Goal: Transaction & Acquisition: Obtain resource

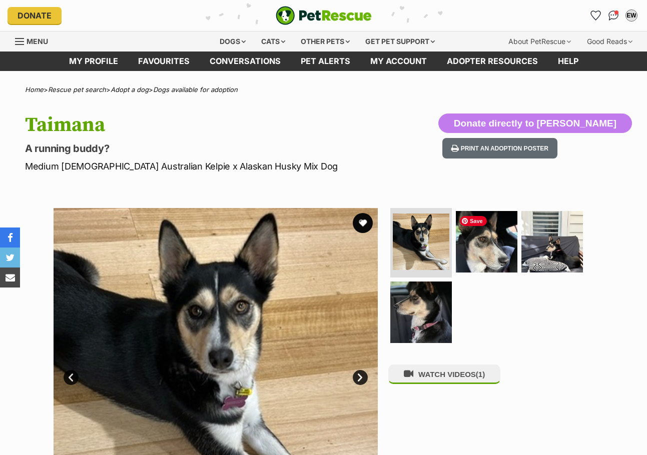
click at [489, 255] on img at bounding box center [487, 242] width 62 height 62
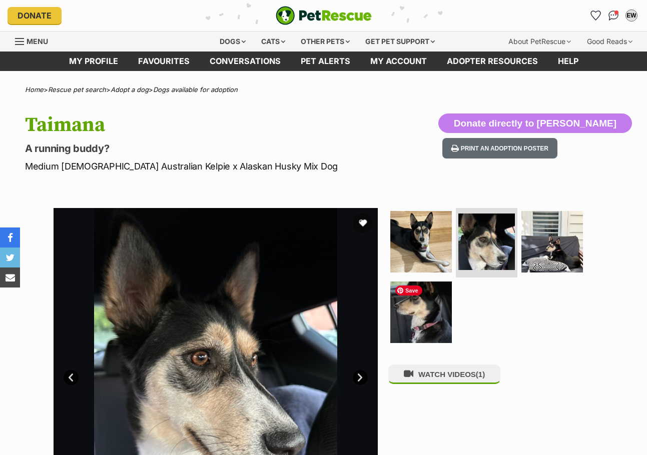
click at [424, 315] on img at bounding box center [421, 313] width 62 height 62
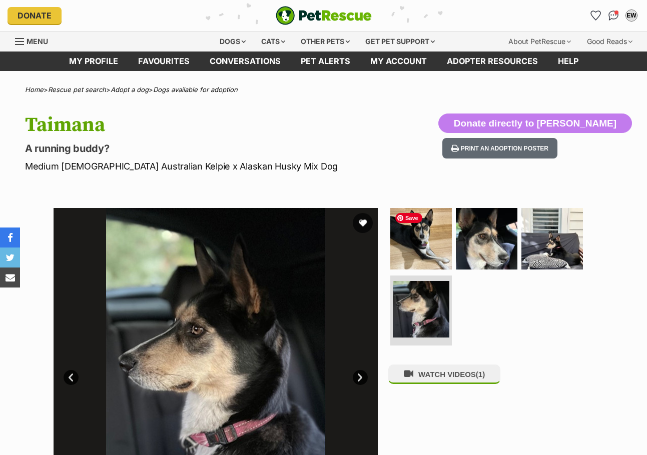
click at [422, 251] on img at bounding box center [421, 239] width 62 height 62
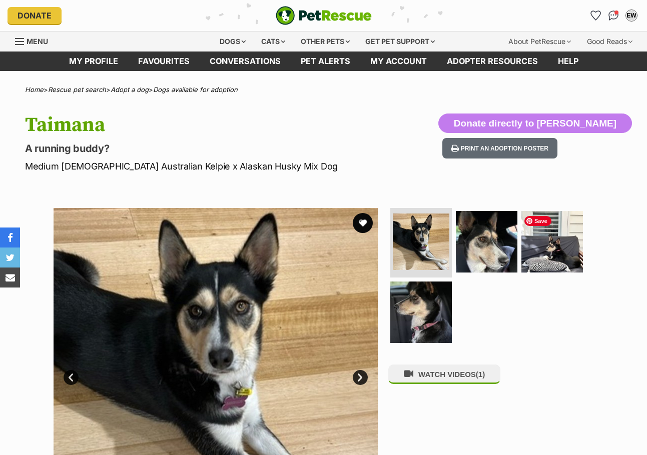
click at [541, 259] on img at bounding box center [552, 242] width 62 height 62
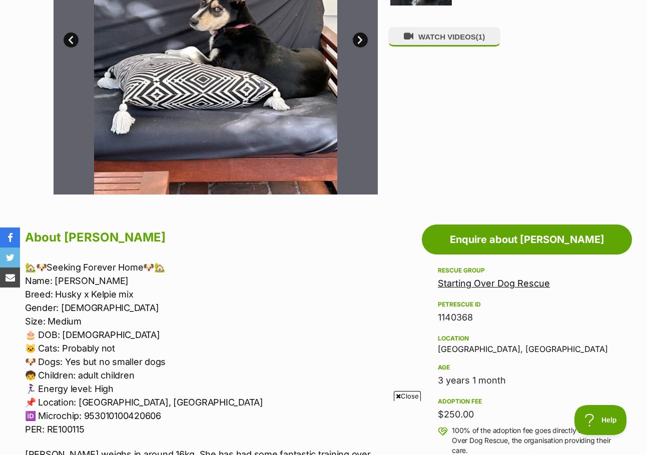
scroll to position [400, 0]
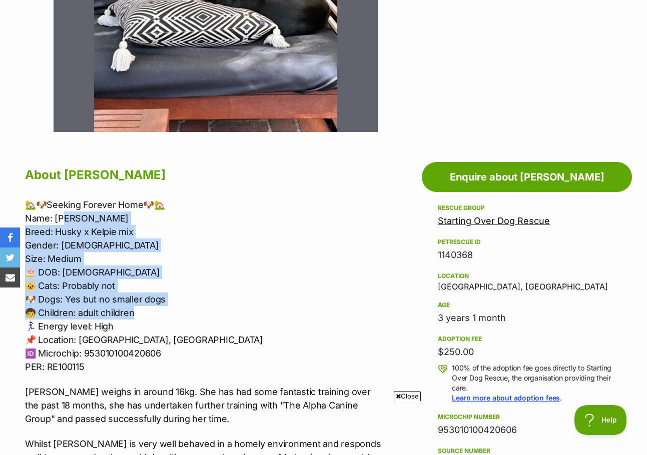
drag, startPoint x: 64, startPoint y: 217, endPoint x: 193, endPoint y: 318, distance: 163.6
click at [193, 318] on p "🏡🐶Seeking Forever Home🐶🏡 Name: Taimana Breed: Husky x Kelpie mix Gender: Female…" at bounding box center [205, 286] width 360 height 176
click at [205, 316] on p "🏡🐶Seeking Forever Home🐶🏡 Name: Taimana Breed: Husky x Kelpie mix Gender: Female…" at bounding box center [205, 286] width 360 height 176
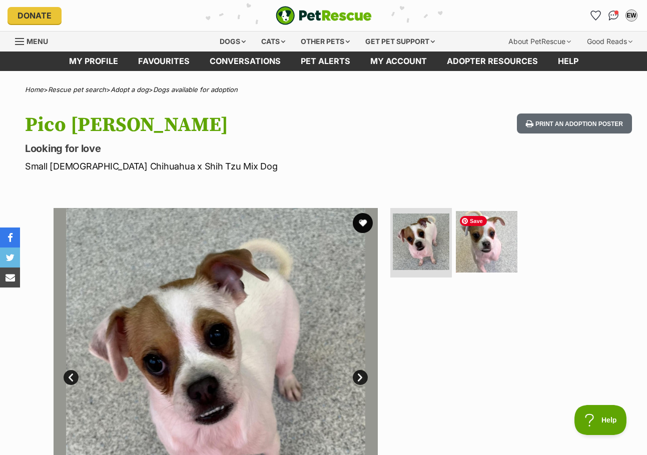
click at [483, 230] on img at bounding box center [487, 242] width 62 height 62
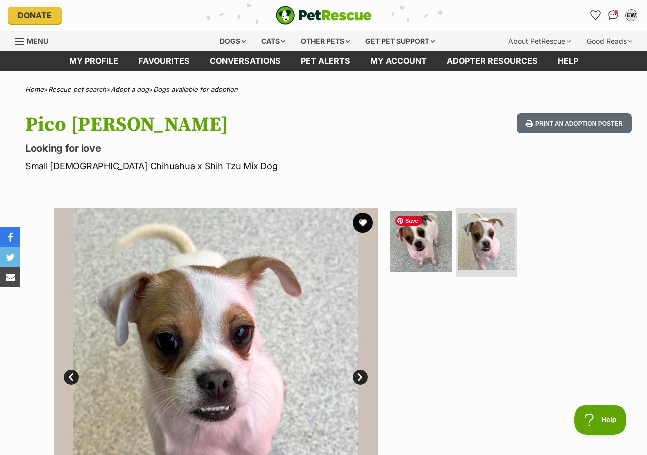
click at [430, 239] on img at bounding box center [421, 242] width 62 height 62
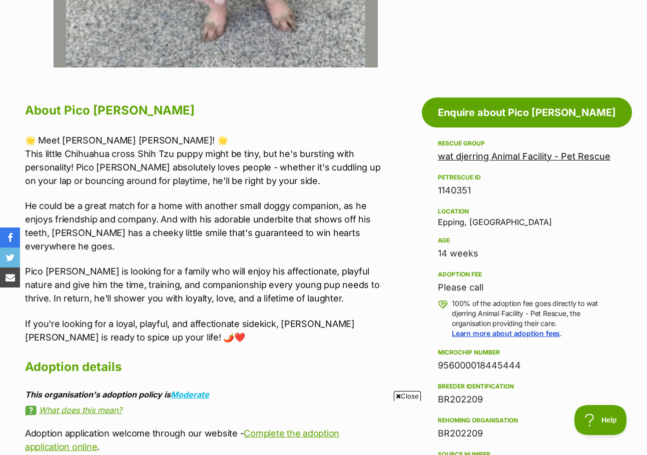
scroll to position [500, 0]
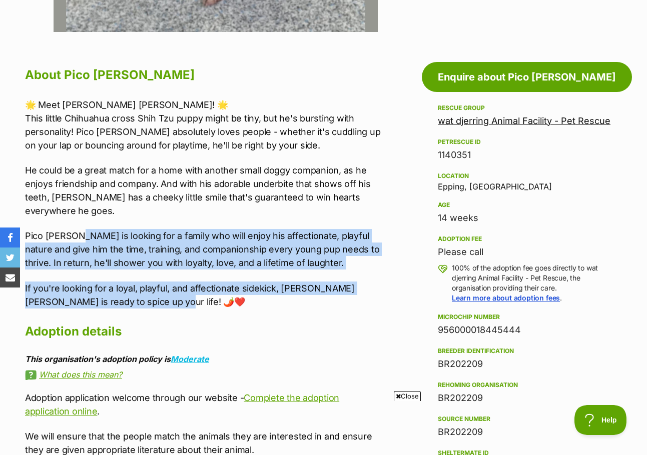
drag, startPoint x: 79, startPoint y: 235, endPoint x: 352, endPoint y: 308, distance: 282.6
click at [352, 308] on div "🌟 Meet Pico de Gallo! 🌟 This little Chihuahua cross Shih Tzu puppy might be tin…" at bounding box center [205, 203] width 360 height 211
click at [353, 308] on p "If you're looking for a loyal, playful, and affectionate sidekick, Pico de Gall…" at bounding box center [205, 295] width 360 height 27
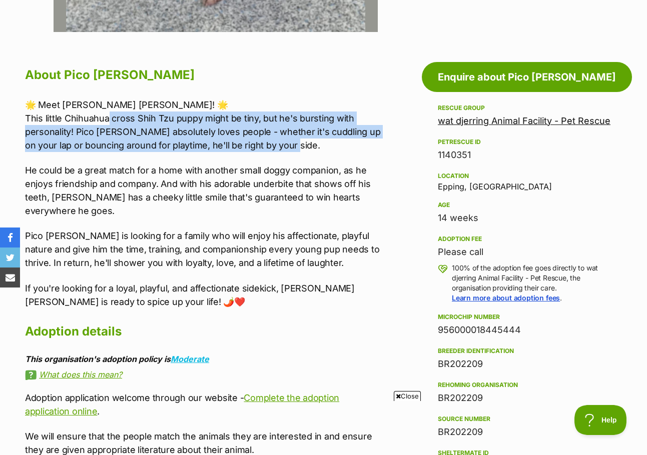
drag, startPoint x: 110, startPoint y: 116, endPoint x: 358, endPoint y: 152, distance: 250.6
click at [359, 149] on p "🌟 Meet Pico de Gallo! 🌟 This little Chihuahua cross Shih Tzu puppy might be tin…" at bounding box center [205, 125] width 360 height 54
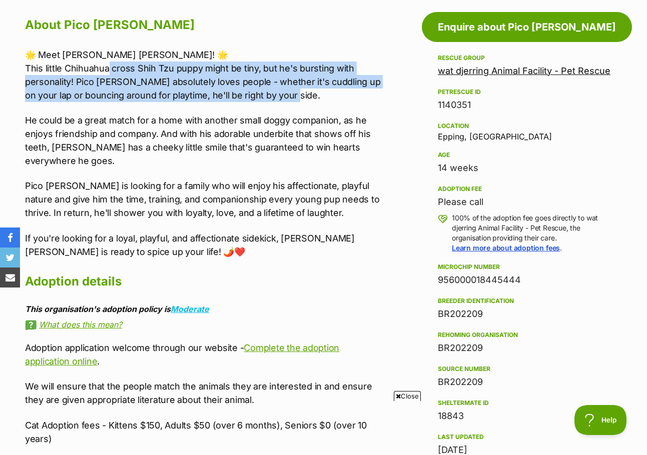
click at [259, 178] on div "🌟 Meet Pico de Gallo! 🌟 This little Chihuahua cross Shih Tzu puppy might be tin…" at bounding box center [205, 153] width 360 height 211
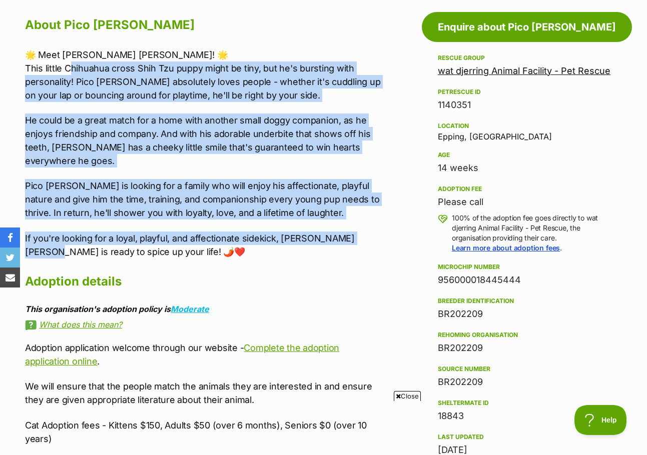
drag, startPoint x: 68, startPoint y: 63, endPoint x: 365, endPoint y: 244, distance: 347.6
click at [365, 244] on div "🌟 Meet Pico de Gallo! 🌟 This little Chihuahua cross Shih Tzu puppy might be tin…" at bounding box center [205, 153] width 360 height 211
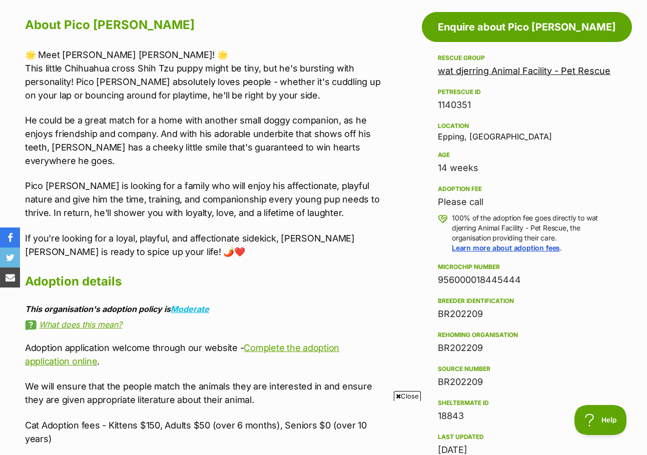
click at [367, 257] on p "If you're looking for a loyal, playful, and affectionate sidekick, Pico de Gall…" at bounding box center [205, 245] width 360 height 27
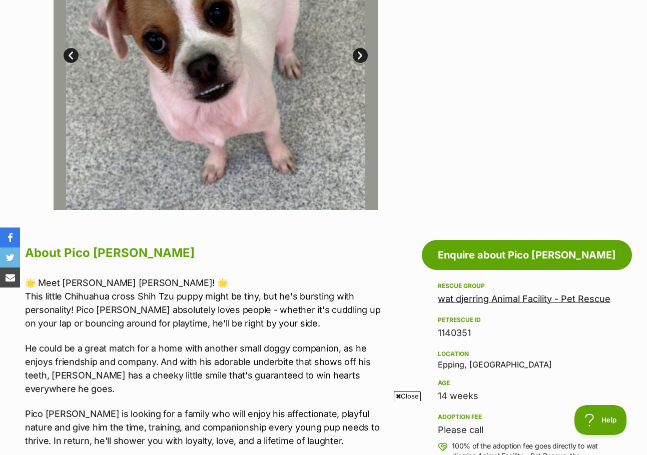
scroll to position [200, 0]
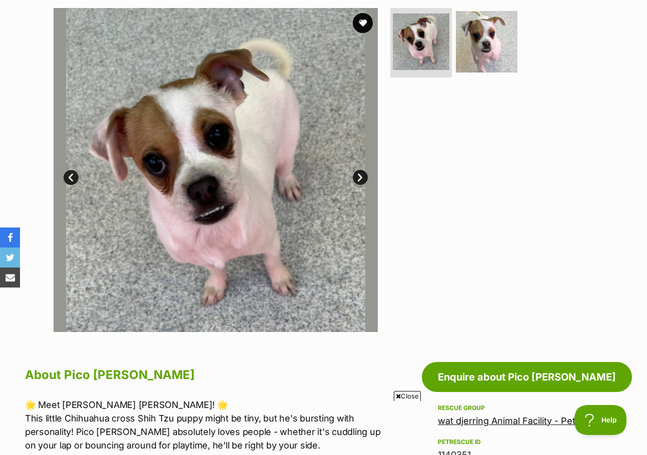
click at [363, 175] on link "Next" at bounding box center [360, 177] width 15 height 15
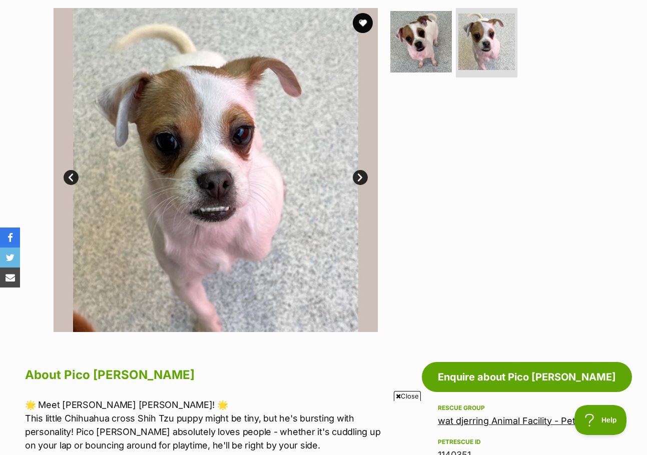
click at [69, 176] on link "Prev" at bounding box center [71, 177] width 15 height 15
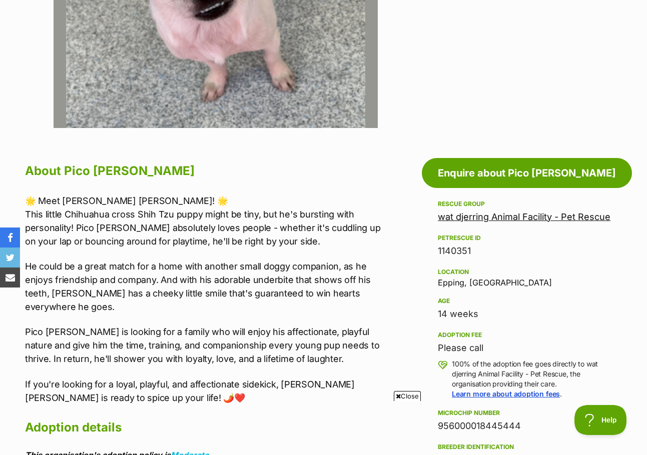
scroll to position [450, 0]
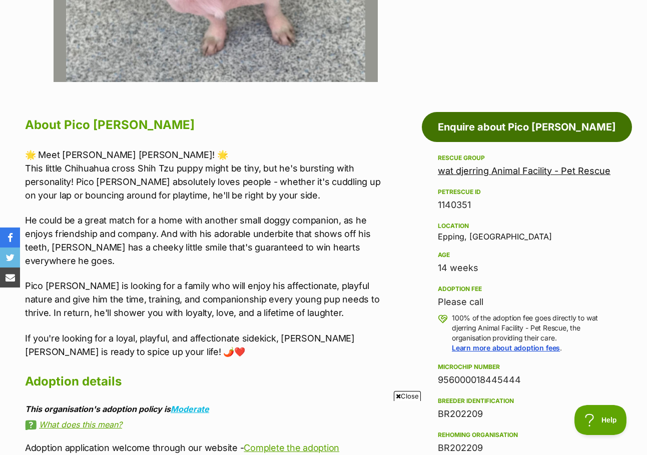
click at [533, 127] on link "Enquire about Pico [PERSON_NAME]" at bounding box center [527, 127] width 210 height 30
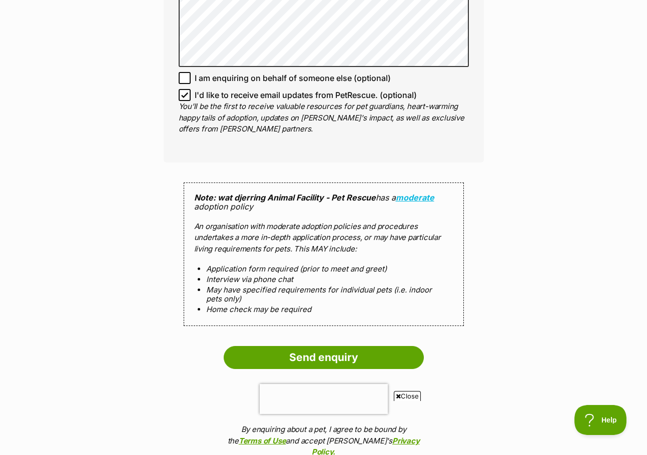
scroll to position [800, 0]
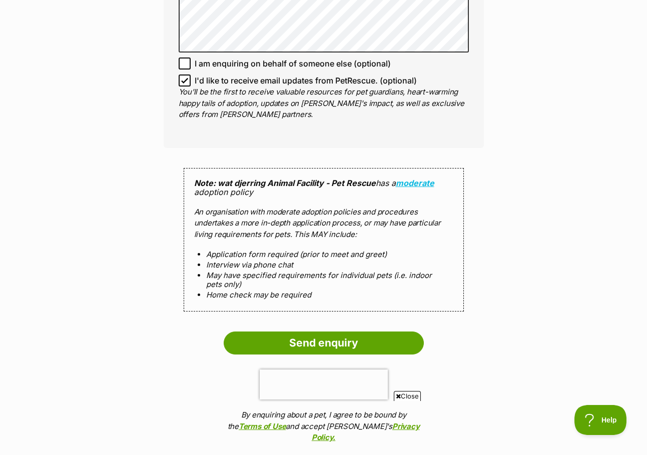
click at [324, 332] on input "Send enquiry" at bounding box center [324, 343] width 200 height 23
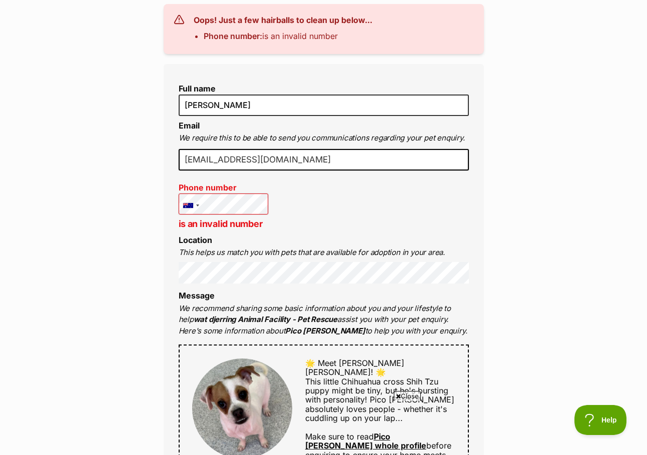
scroll to position [300, 0]
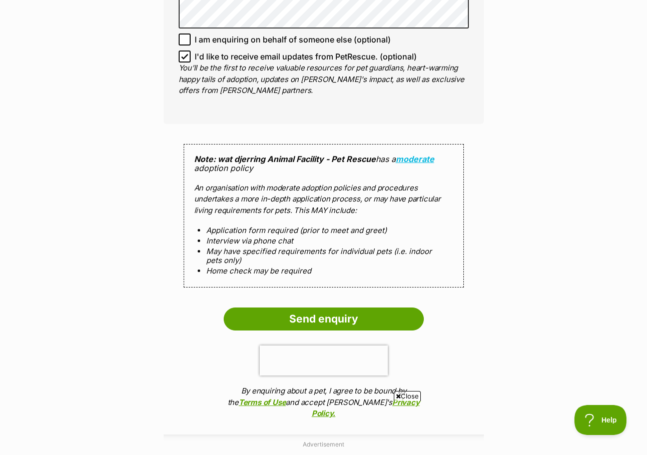
scroll to position [1000, 0]
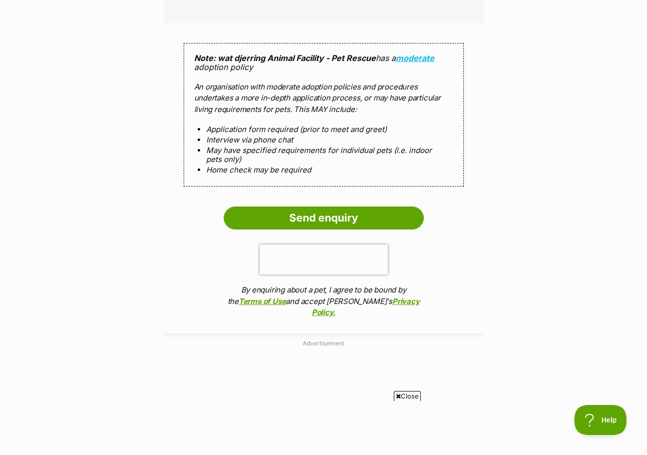
click at [320, 207] on input "Send enquiry" at bounding box center [324, 218] width 200 height 23
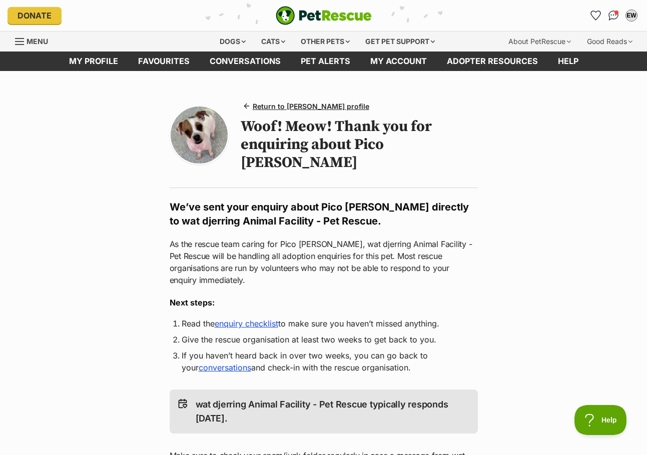
drag, startPoint x: 236, startPoint y: 184, endPoint x: 486, endPoint y: 353, distance: 302.1
click at [487, 351] on main "Return to [PERSON_NAME] profile Woof! Meow! Thank you for enquiring about Pico …" at bounding box center [323, 376] width 647 height 611
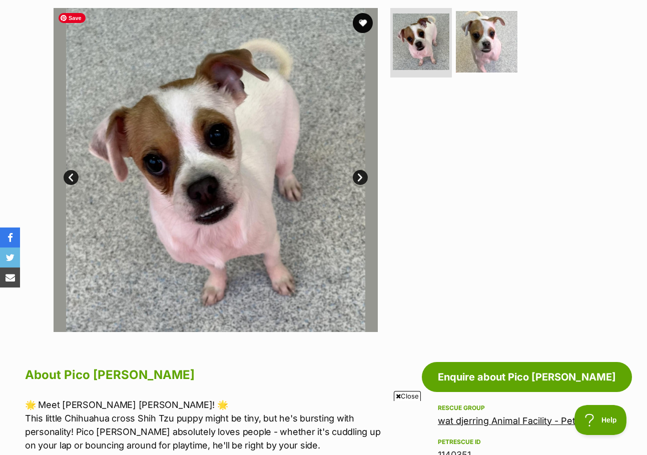
click at [361, 171] on link "Next" at bounding box center [360, 177] width 15 height 15
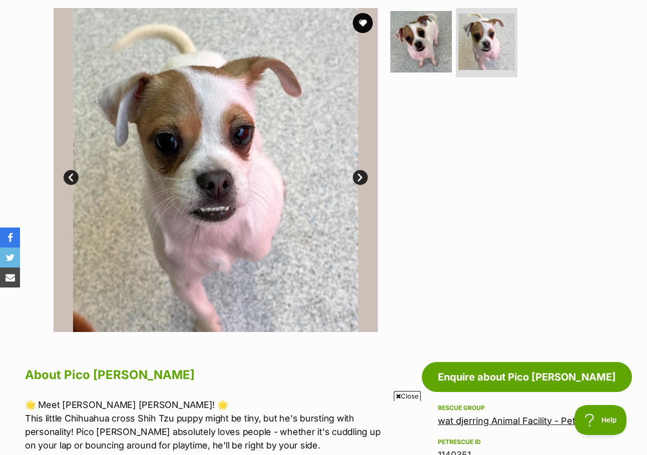
click at [362, 20] on button "favourite" at bounding box center [363, 23] width 20 height 20
click at [361, 175] on link "Next" at bounding box center [360, 177] width 15 height 15
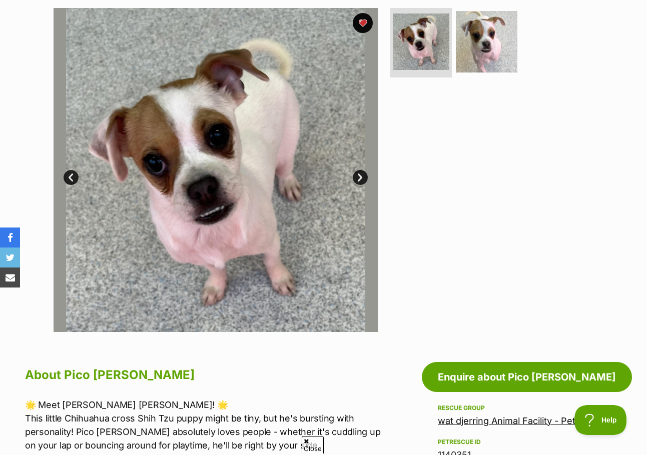
click at [361, 176] on link "Next" at bounding box center [360, 177] width 15 height 15
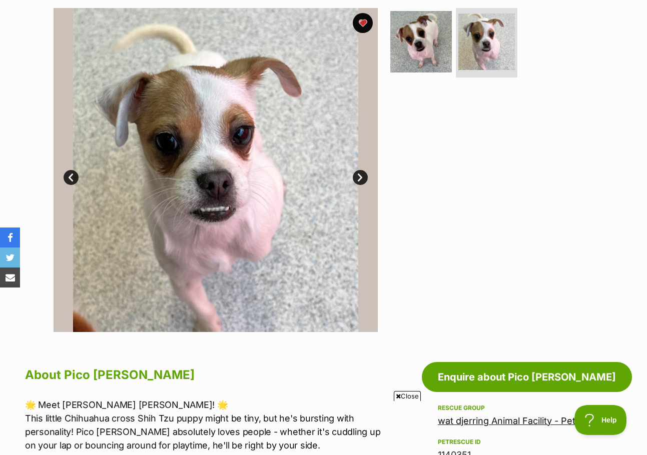
click at [449, 178] on div at bounding box center [490, 170] width 205 height 324
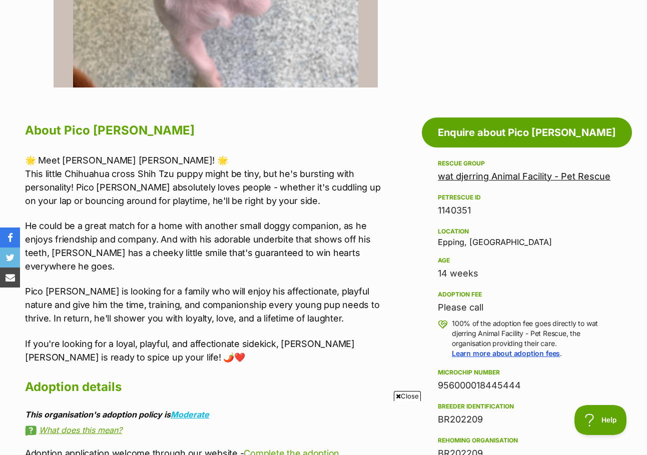
scroll to position [450, 0]
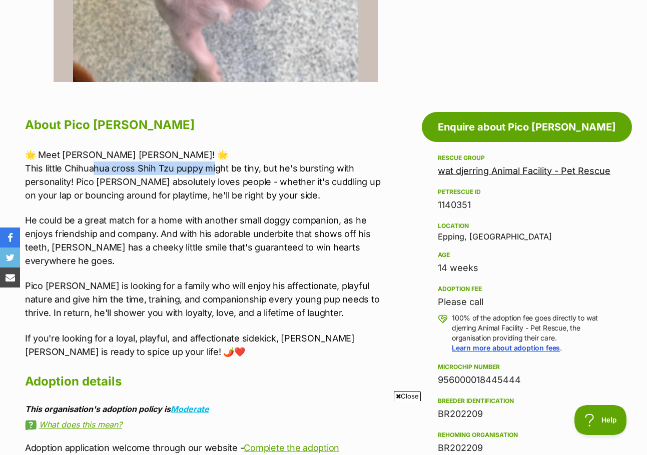
drag, startPoint x: 101, startPoint y: 169, endPoint x: 238, endPoint y: 191, distance: 138.4
click at [216, 170] on p "🌟 Meet Pico de Gallo! 🌟 This little Chihuahua cross Shih Tzu puppy might be tin…" at bounding box center [205, 175] width 360 height 54
click at [244, 201] on p "🌟 Meet Pico de Gallo! 🌟 This little Chihuahua cross Shih Tzu puppy might be tin…" at bounding box center [205, 175] width 360 height 54
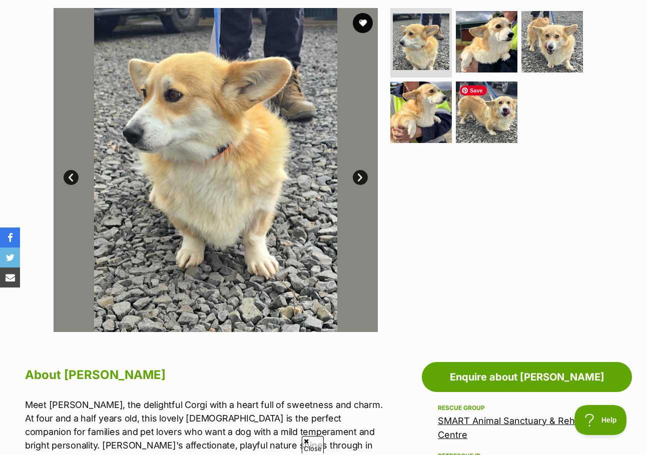
click at [483, 112] on img at bounding box center [487, 113] width 62 height 62
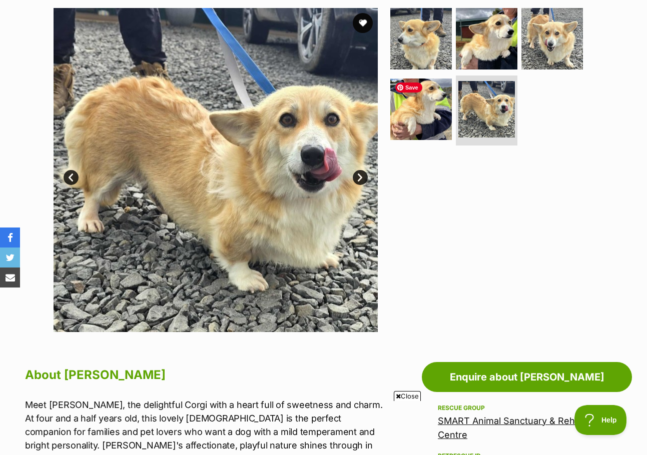
click at [431, 127] on img at bounding box center [421, 110] width 62 height 62
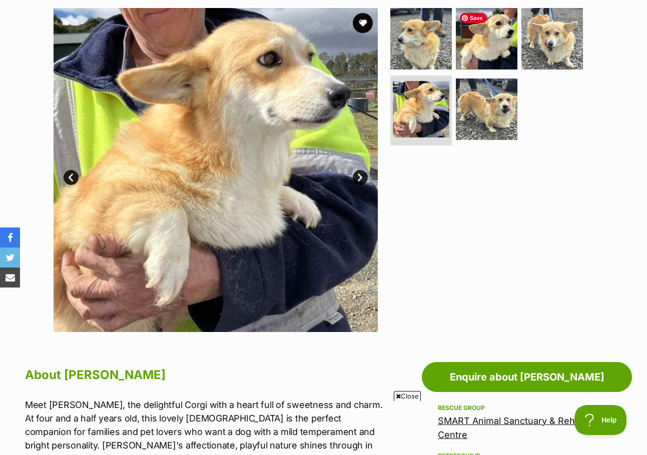
click at [489, 55] on img at bounding box center [487, 39] width 62 height 62
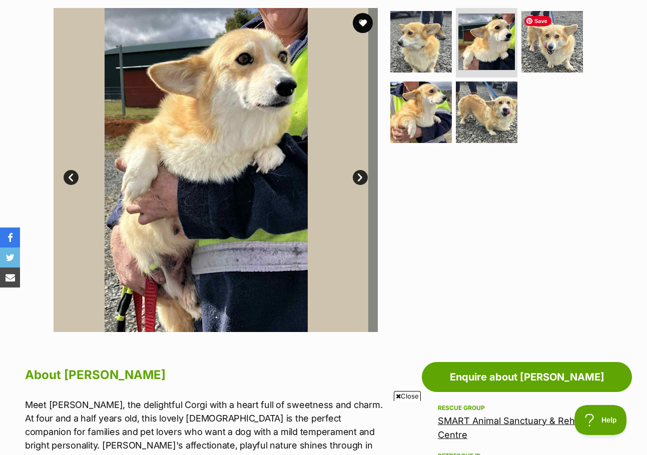
click at [563, 57] on img at bounding box center [552, 42] width 62 height 62
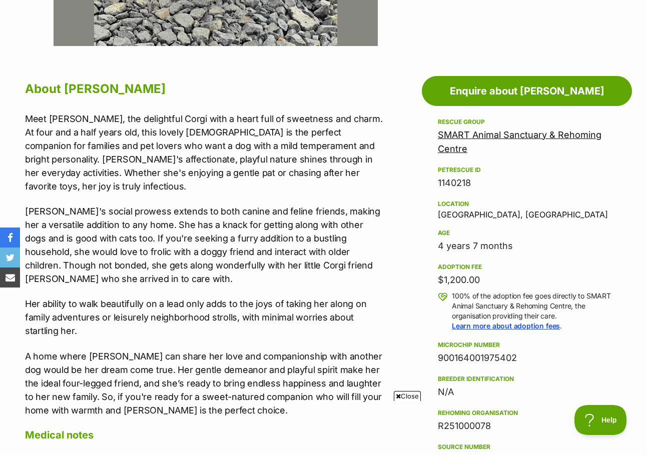
scroll to position [500, 0]
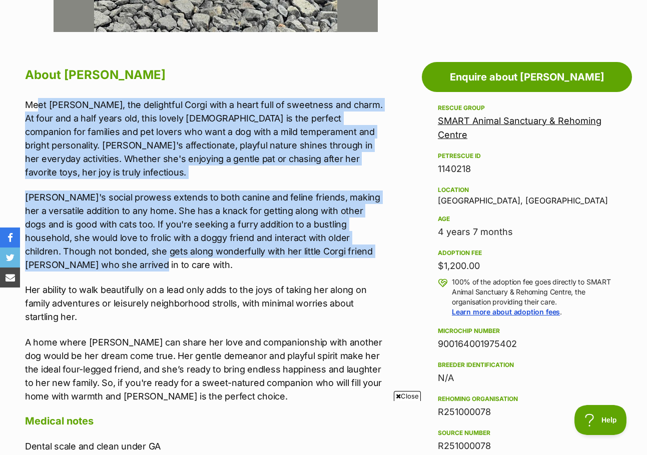
drag, startPoint x: 114, startPoint y: 111, endPoint x: 376, endPoint y: 242, distance: 292.5
click at [376, 242] on div "Meet Millie, the delightful Corgi with a heart full of sweetness and charm. At …" at bounding box center [205, 250] width 360 height 305
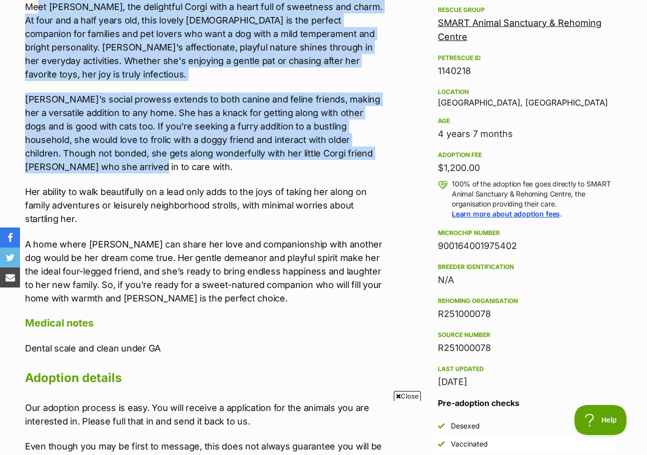
scroll to position [600, 0]
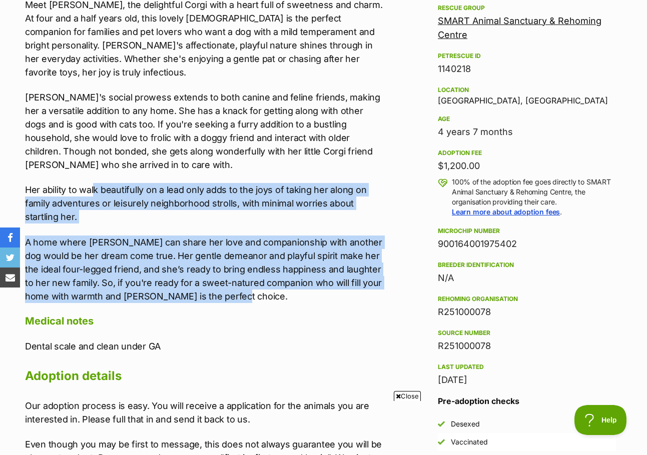
drag, startPoint x: 91, startPoint y: 164, endPoint x: 353, endPoint y: 276, distance: 285.0
click at [353, 276] on div "Meet Millie, the delightful Corgi with a heart full of sweetness and charm. At …" at bounding box center [205, 150] width 360 height 305
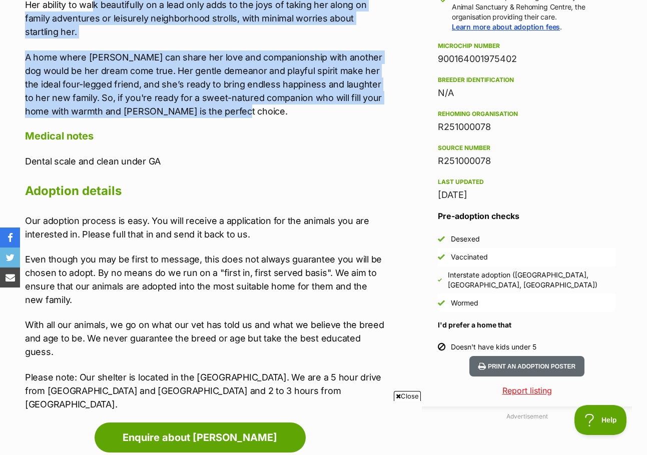
scroll to position [800, 0]
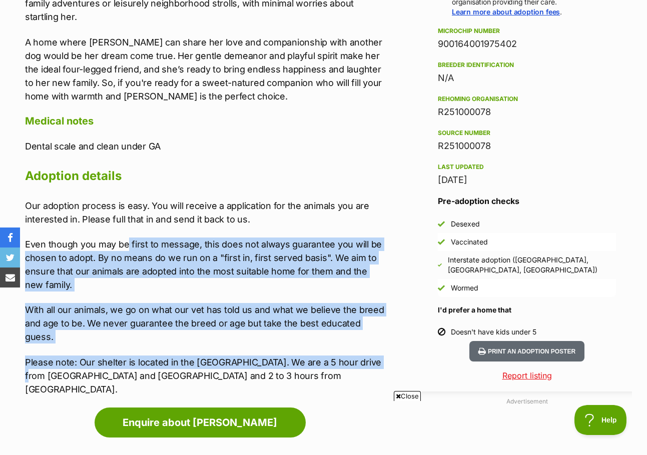
drag, startPoint x: 194, startPoint y: 220, endPoint x: 374, endPoint y: 318, distance: 205.2
click at [374, 318] on div "Our adoption process is easy. You will receive a application for the animals yo…" at bounding box center [205, 297] width 360 height 197
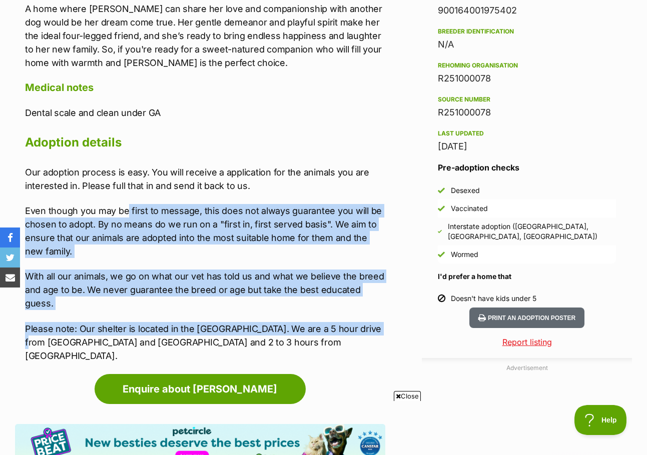
scroll to position [850, 0]
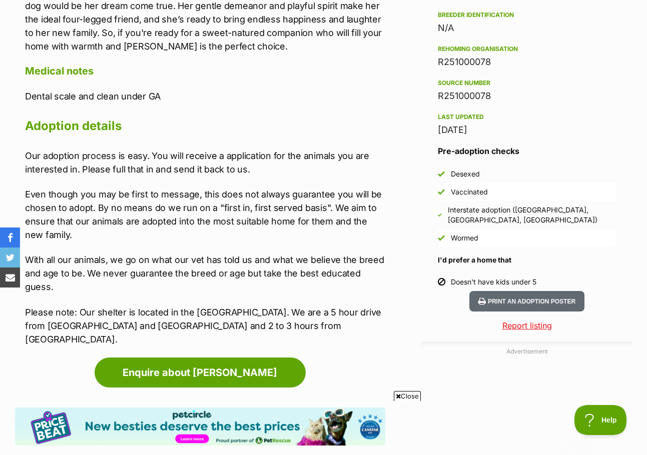
click at [302, 306] on p "Please note: Our shelter is located in the Snowy Mountains. We are a 5 hour dri…" at bounding box center [205, 326] width 360 height 41
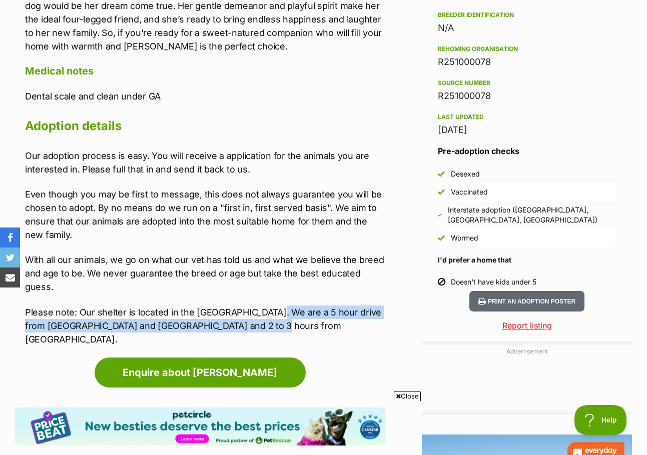
drag, startPoint x: 277, startPoint y: 271, endPoint x: 360, endPoint y: 290, distance: 85.1
click at [360, 306] on p "Please note: Our shelter is located in the Snowy Mountains. We are a 5 hour dri…" at bounding box center [205, 326] width 360 height 41
click at [356, 306] on p "Please note: Our shelter is located in the Snowy Mountains. We are a 5 hour dri…" at bounding box center [205, 326] width 360 height 41
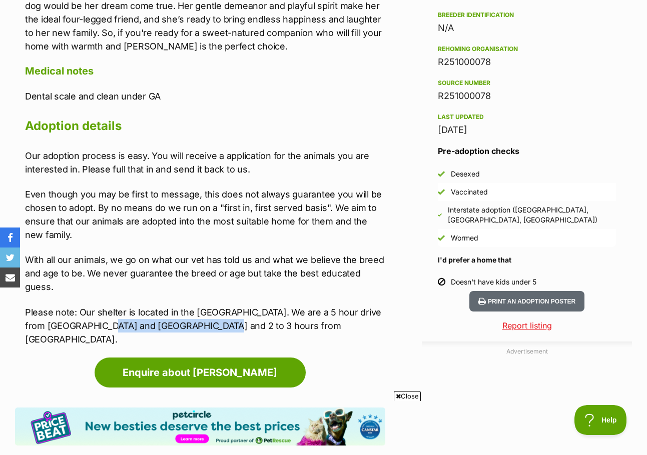
drag, startPoint x: 99, startPoint y: 283, endPoint x: 242, endPoint y: 283, distance: 143.5
click at [227, 306] on p "Please note: Our shelter is located in the Snowy Mountains. We are a 5 hour dri…" at bounding box center [205, 326] width 360 height 41
click at [337, 306] on p "Please note: Our shelter is located in the Snowy Mountains. We are a 5 hour dri…" at bounding box center [205, 326] width 360 height 41
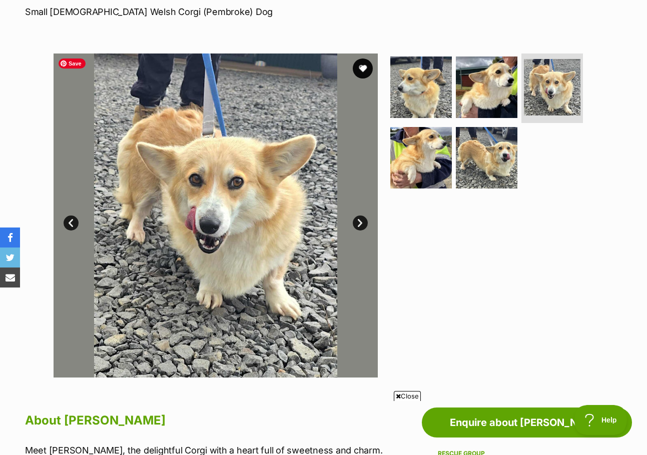
scroll to position [150, 0]
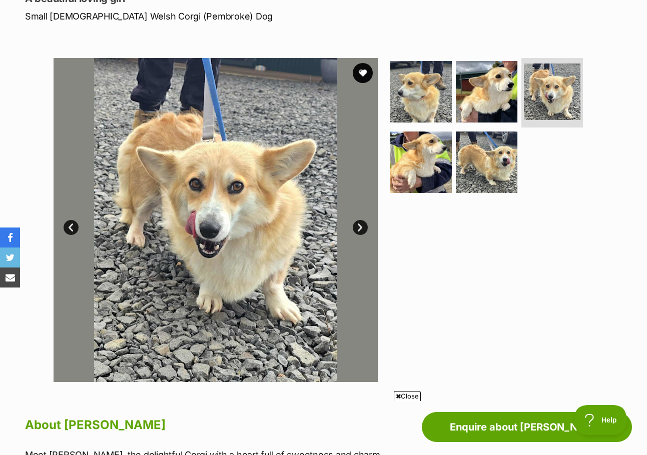
click at [359, 228] on link "Next" at bounding box center [360, 227] width 15 height 15
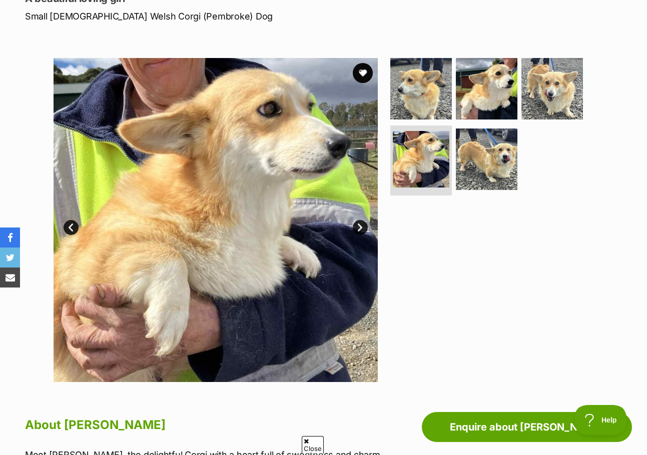
click at [367, 77] on button "favourite" at bounding box center [363, 73] width 20 height 20
click at [359, 227] on link "Next" at bounding box center [360, 227] width 15 height 15
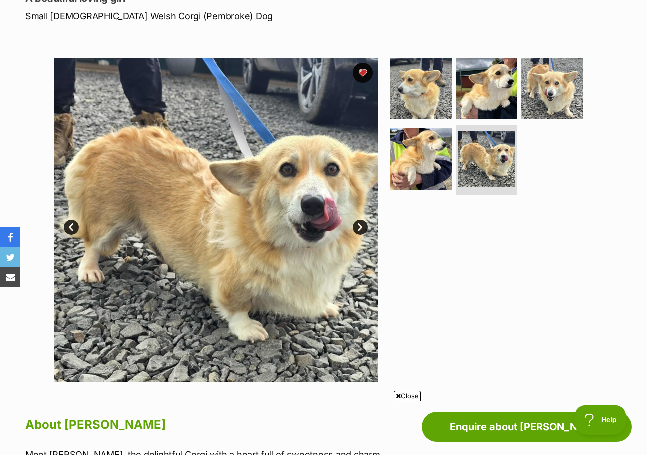
click at [360, 227] on link "Next" at bounding box center [360, 227] width 15 height 15
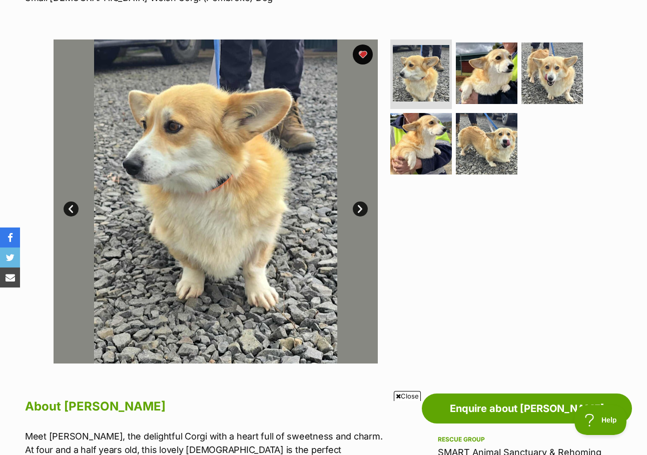
scroll to position [450, 0]
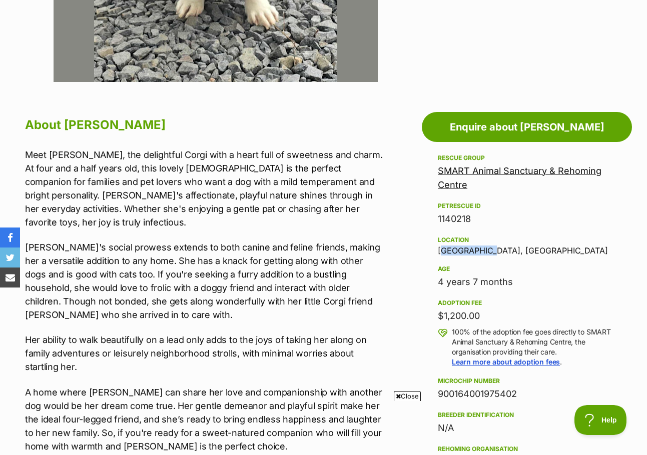
drag, startPoint x: 484, startPoint y: 249, endPoint x: 435, endPoint y: 249, distance: 49.5
click at [435, 249] on aside "Rescue group SMART Animal Sanctuary & Rehoming Centre PetRescue ID 1140218 Loca…" at bounding box center [527, 421] width 210 height 539
copy div "Kunama, NSW"
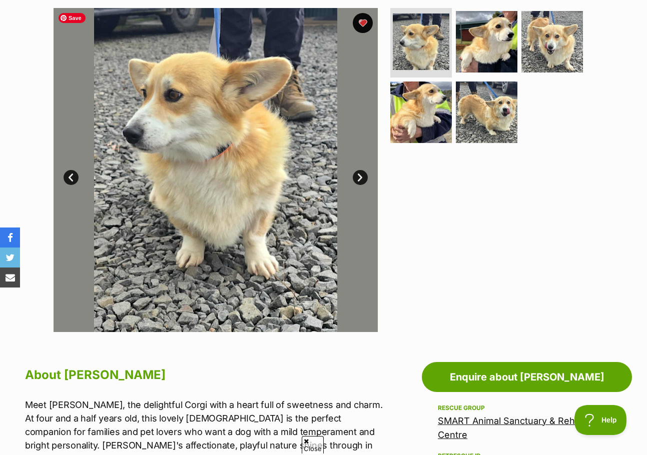
scroll to position [0, 0]
click at [359, 177] on link "Next" at bounding box center [360, 177] width 15 height 15
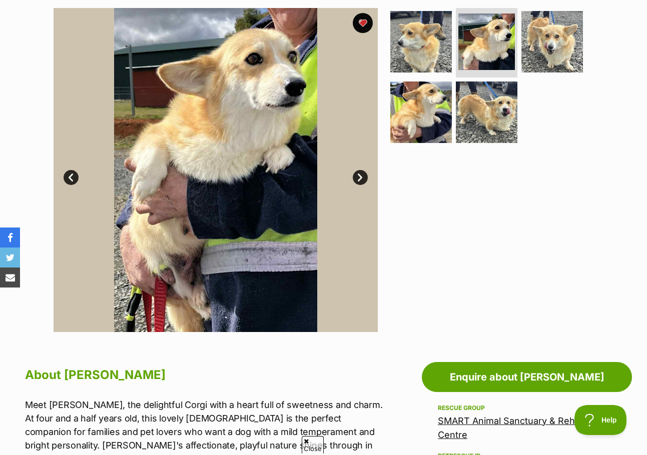
click at [359, 177] on link "Next" at bounding box center [360, 177] width 15 height 15
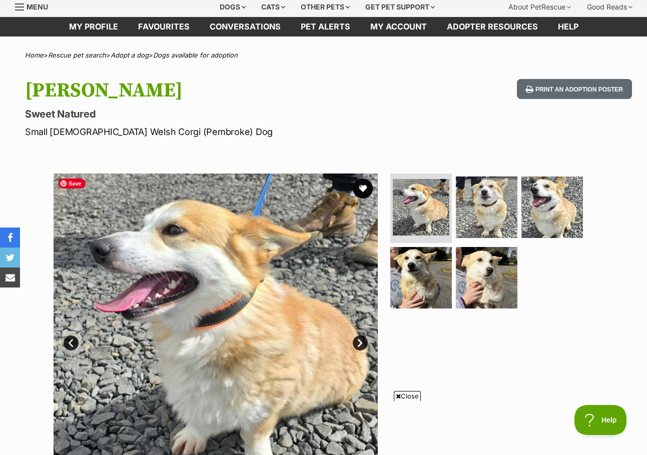
scroll to position [200, 0]
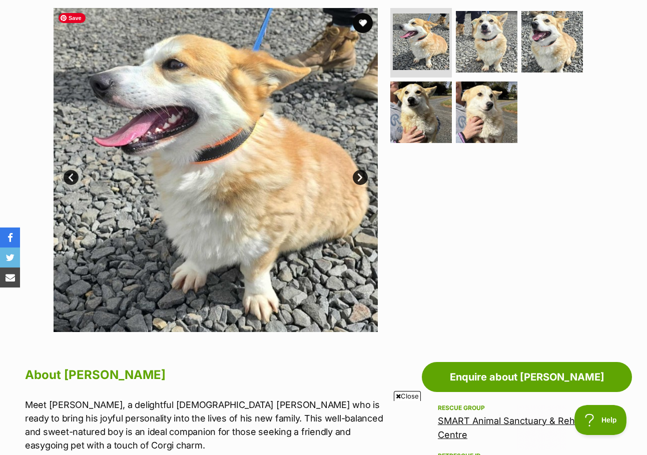
click at [362, 176] on link "Next" at bounding box center [360, 177] width 15 height 15
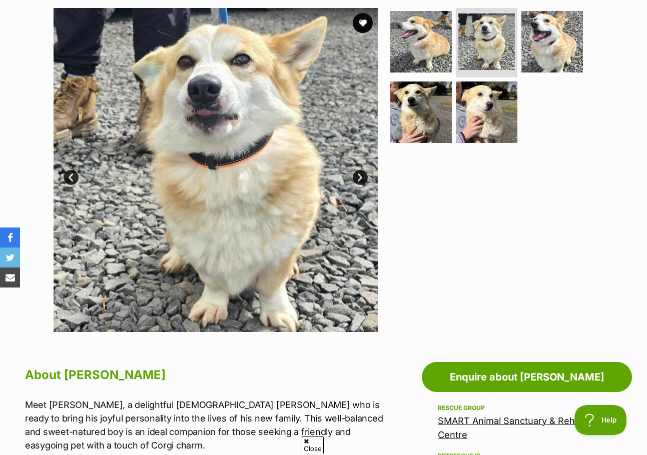
click at [362, 181] on link "Next" at bounding box center [360, 177] width 15 height 15
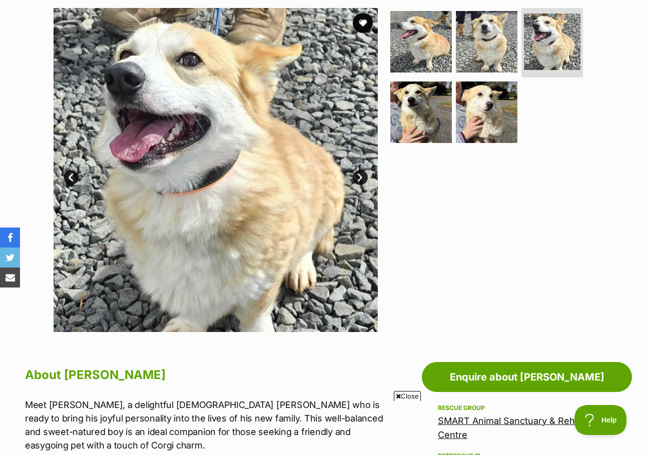
click at [362, 181] on link "Next" at bounding box center [360, 177] width 15 height 15
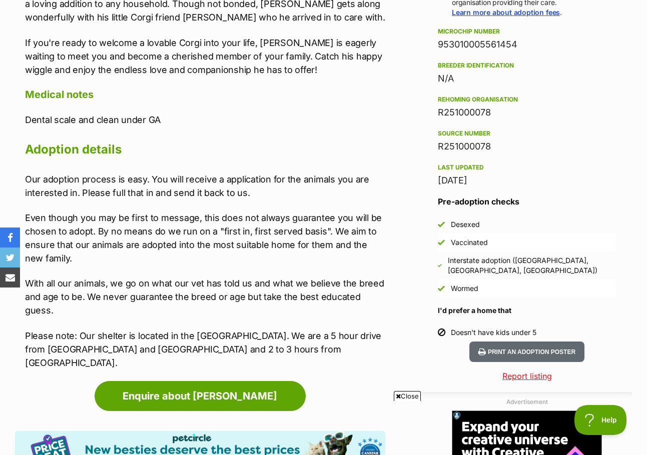
scroll to position [800, 0]
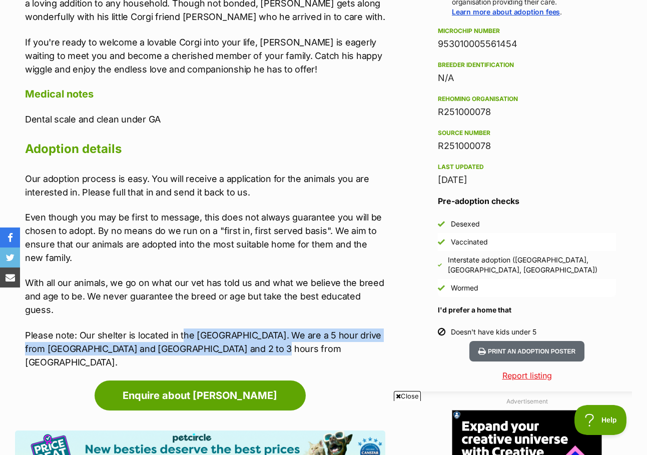
drag, startPoint x: 182, startPoint y: 304, endPoint x: 350, endPoint y: 317, distance: 168.5
click at [350, 329] on p "Please note: Our shelter is located in the [GEOGRAPHIC_DATA]. We are a 5 hour d…" at bounding box center [205, 349] width 360 height 41
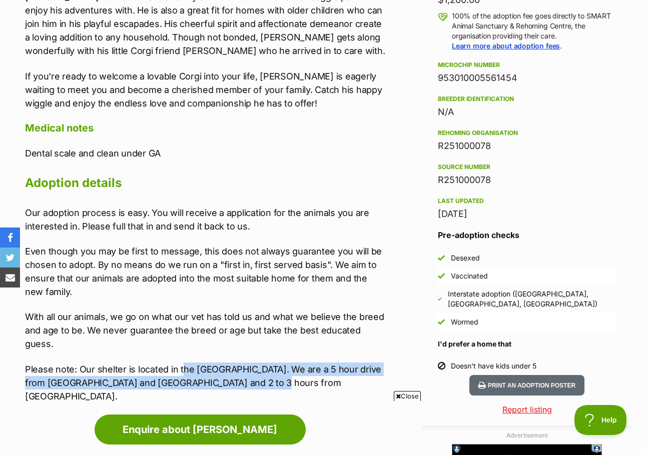
scroll to position [750, 0]
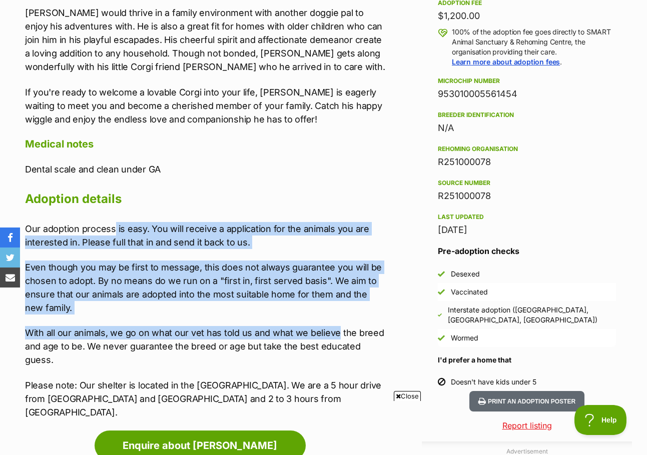
drag, startPoint x: 120, startPoint y: 216, endPoint x: 337, endPoint y: 316, distance: 239.4
click at [337, 316] on div "Our adoption process is easy. You will receive a application for the animals yo…" at bounding box center [205, 320] width 360 height 197
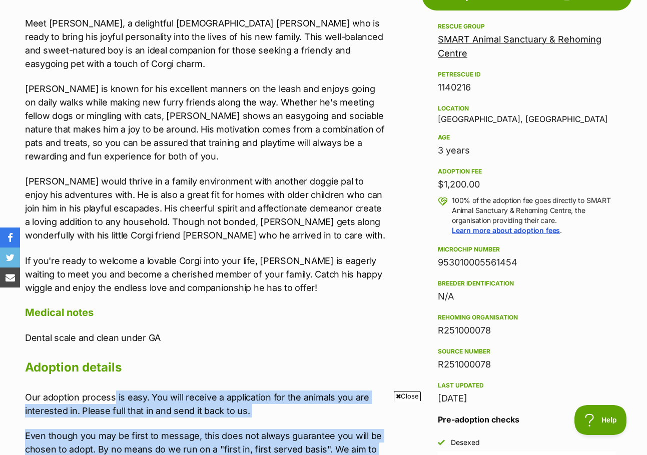
scroll to position [550, 0]
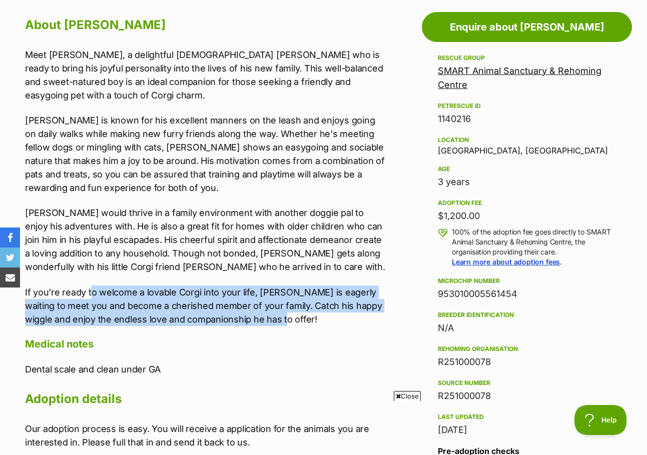
drag, startPoint x: 92, startPoint y: 280, endPoint x: 364, endPoint y: 305, distance: 272.8
click at [364, 305] on p "If you're ready to welcome a lovable Corgi into your life, Louie is eagerly wai…" at bounding box center [205, 306] width 360 height 41
click at [361, 306] on p "If you're ready to welcome a lovable Corgi into your life, Louie is eagerly wai…" at bounding box center [205, 306] width 360 height 41
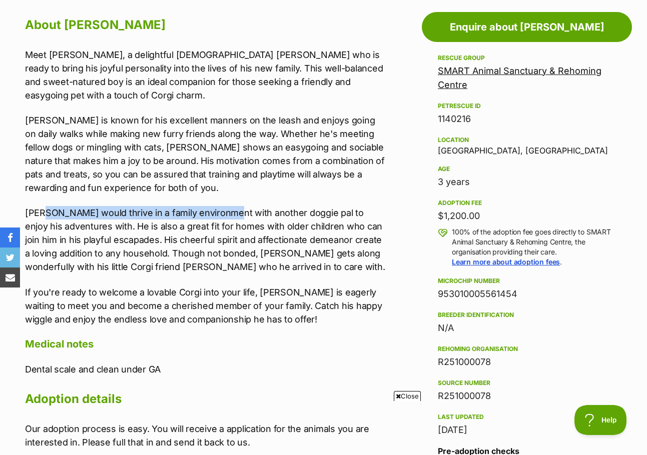
scroll to position [0, 0]
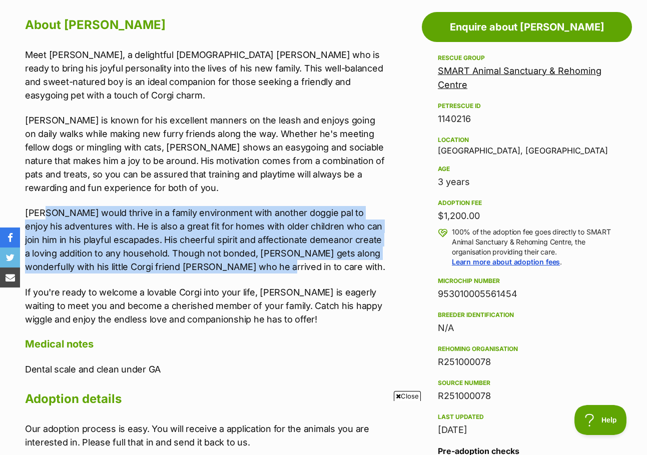
drag, startPoint x: 42, startPoint y: 197, endPoint x: 248, endPoint y: 257, distance: 214.3
click at [248, 257] on p "Louie would thrive in a family environment with another doggie pal to enjoy his…" at bounding box center [205, 240] width 360 height 68
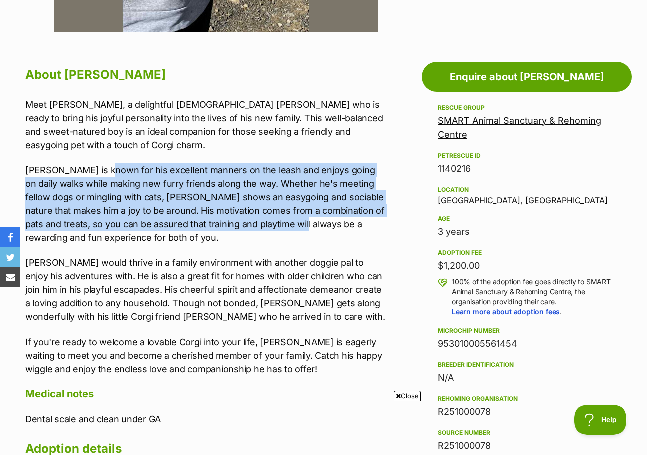
drag, startPoint x: 118, startPoint y: 159, endPoint x: 270, endPoint y: 228, distance: 167.0
click at [261, 223] on p "Louie is known for his excellent manners on the leash and enjoys going on daily…" at bounding box center [205, 204] width 360 height 81
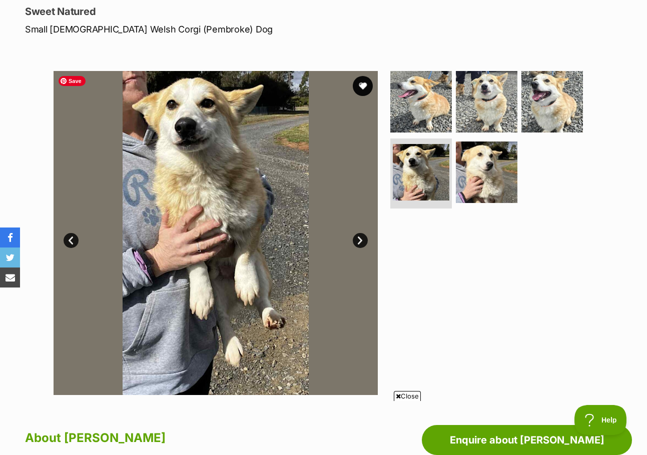
scroll to position [50, 0]
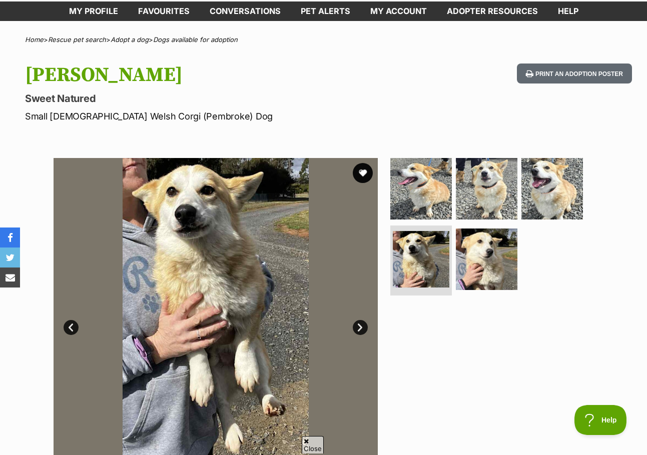
click at [361, 174] on button "favourite" at bounding box center [363, 173] width 20 height 20
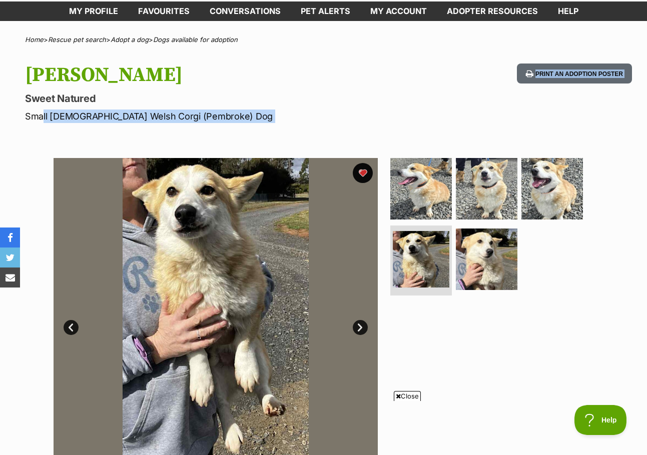
drag, startPoint x: 39, startPoint y: 115, endPoint x: 198, endPoint y: 122, distance: 158.7
click at [246, 120] on p "Small Male Welsh Corgi (Pembroke) Dog" at bounding box center [210, 117] width 370 height 14
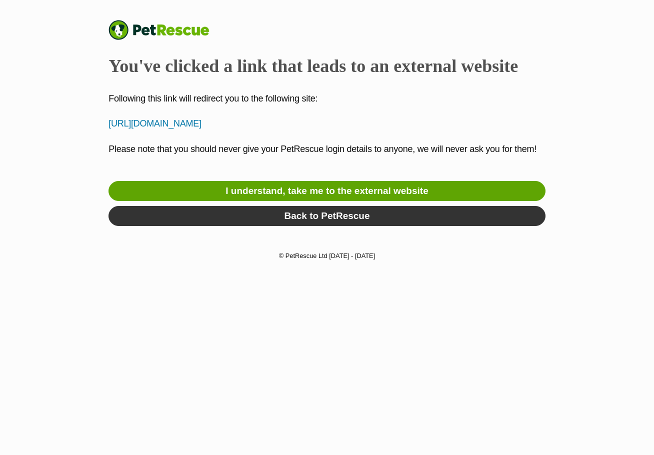
click at [217, 124] on p "[URL][DOMAIN_NAME]" at bounding box center [327, 124] width 437 height 14
click at [314, 196] on link "I understand, take me to the external website" at bounding box center [327, 191] width 437 height 20
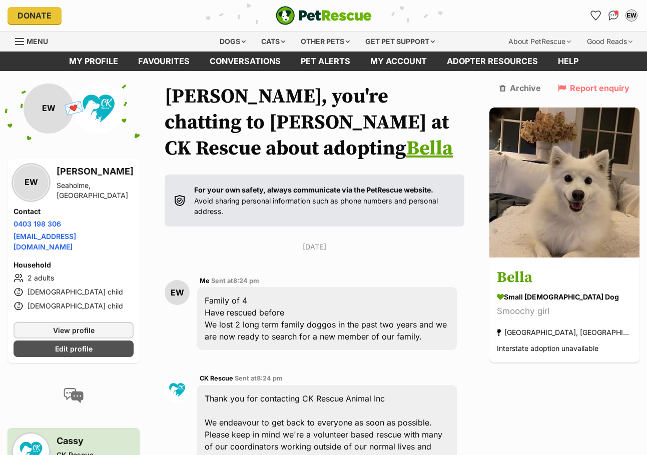
click at [437, 136] on link "Bella" at bounding box center [429, 148] width 47 height 25
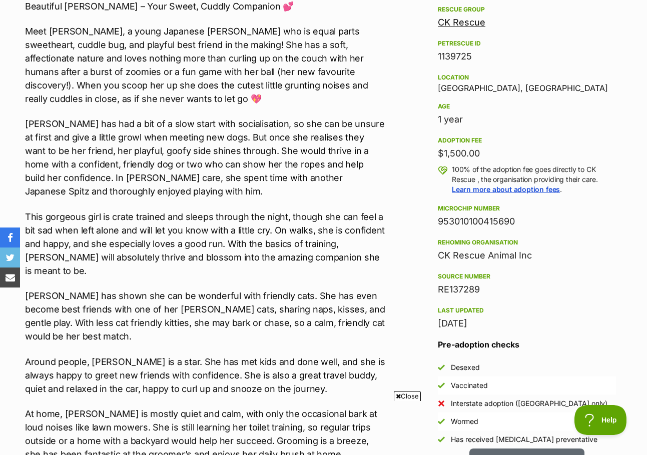
scroll to position [600, 0]
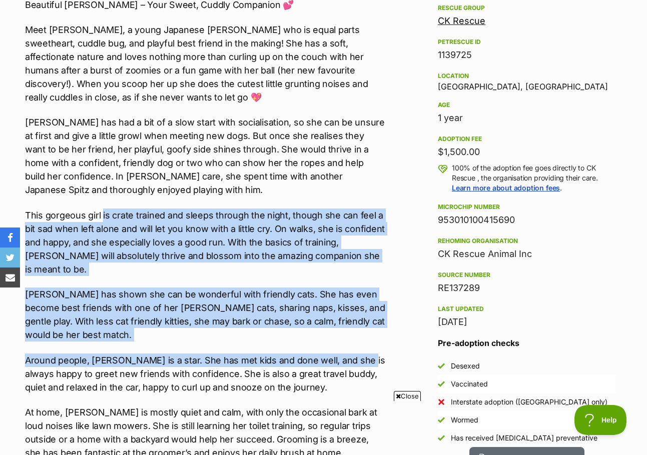
drag, startPoint x: 102, startPoint y: 209, endPoint x: 351, endPoint y: 331, distance: 277.1
click at [354, 330] on div "Beautiful [PERSON_NAME] – Your Sweet, Cuddly Companion 💕 Meet [PERSON_NAME], a …" at bounding box center [205, 274] width 360 height 553
click at [330, 326] on p "[PERSON_NAME] has shown she can be wonderful with friendly cats. She has even b…" at bounding box center [205, 315] width 360 height 54
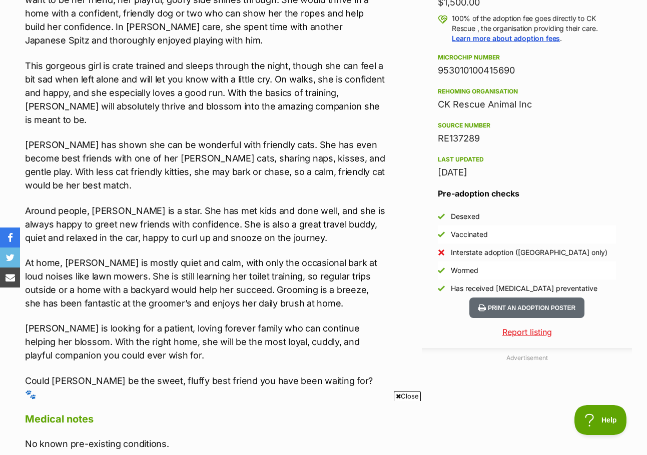
scroll to position [750, 0]
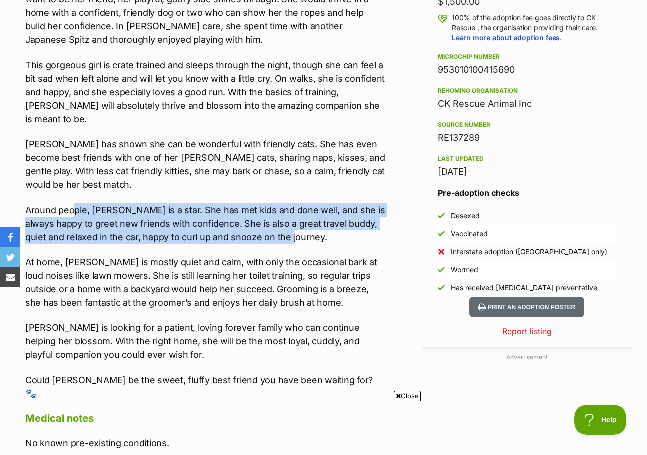
drag, startPoint x: 74, startPoint y: 198, endPoint x: 356, endPoint y: 230, distance: 284.4
click at [357, 230] on p "Around people, [PERSON_NAME] is a star. She has met kids and done well, and she…" at bounding box center [205, 224] width 360 height 41
drag, startPoint x: 347, startPoint y: 234, endPoint x: 341, endPoint y: 234, distance: 6.0
click at [347, 234] on div "Beautiful [PERSON_NAME] – Your Sweet, Cuddly Companion 💕 Meet [PERSON_NAME], a …" at bounding box center [205, 124] width 360 height 553
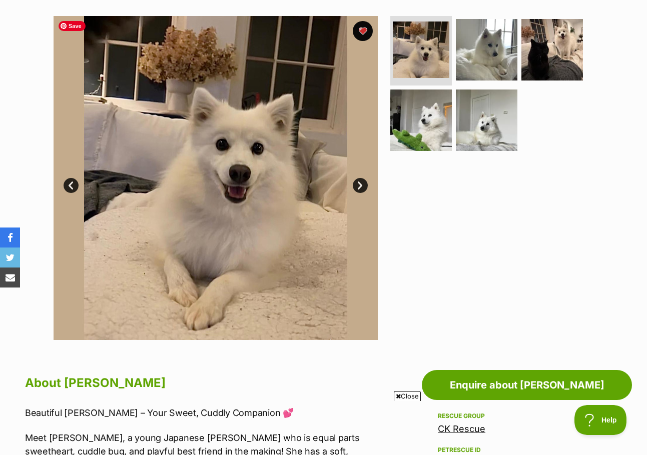
scroll to position [200, 0]
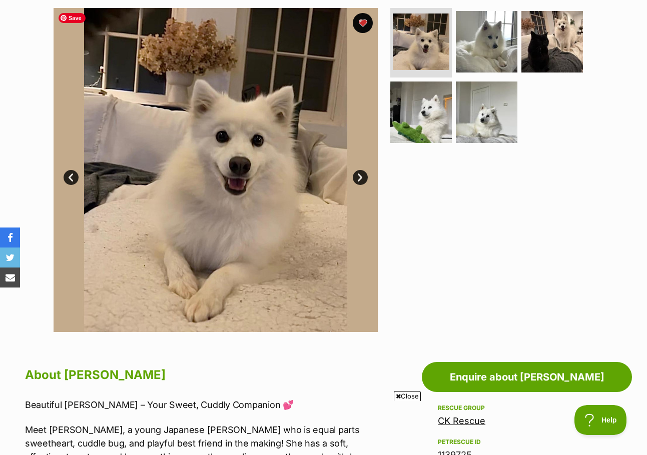
click at [363, 176] on link "Next" at bounding box center [360, 177] width 15 height 15
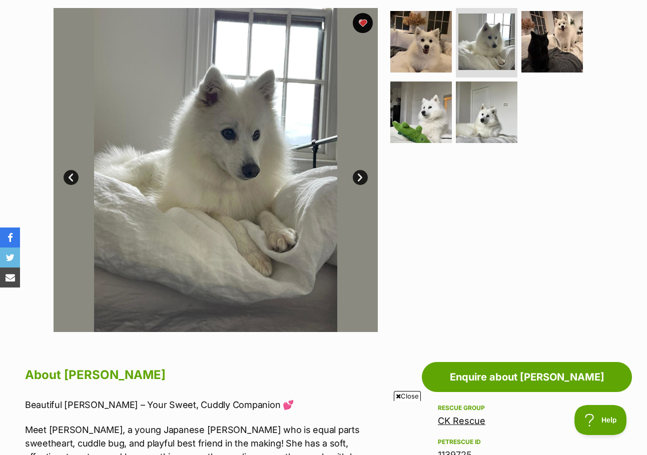
click at [362, 178] on link "Next" at bounding box center [360, 177] width 15 height 15
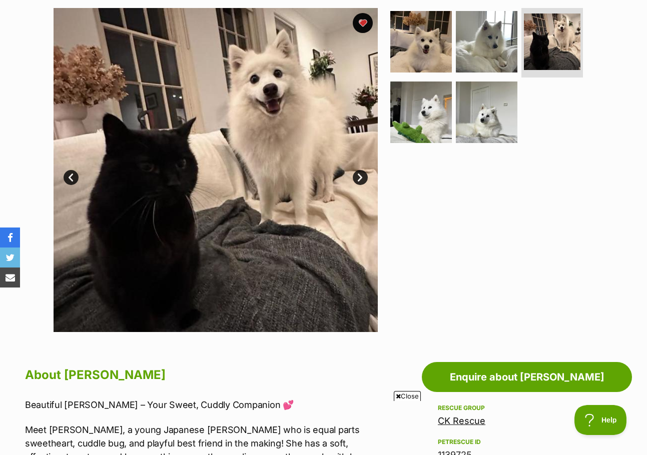
click at [362, 178] on link "Next" at bounding box center [360, 177] width 15 height 15
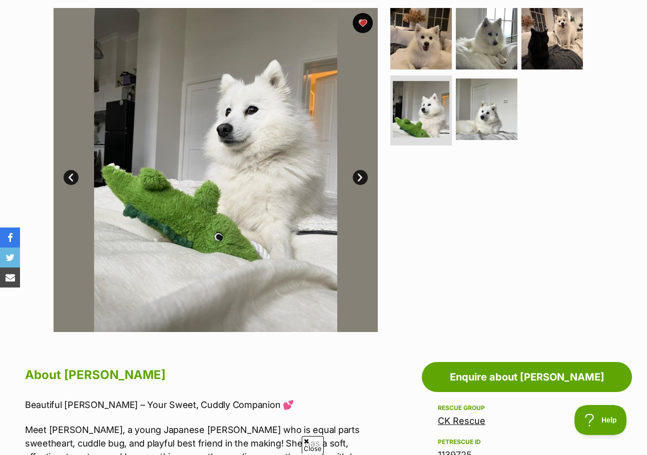
click at [360, 175] on link "Next" at bounding box center [360, 177] width 15 height 15
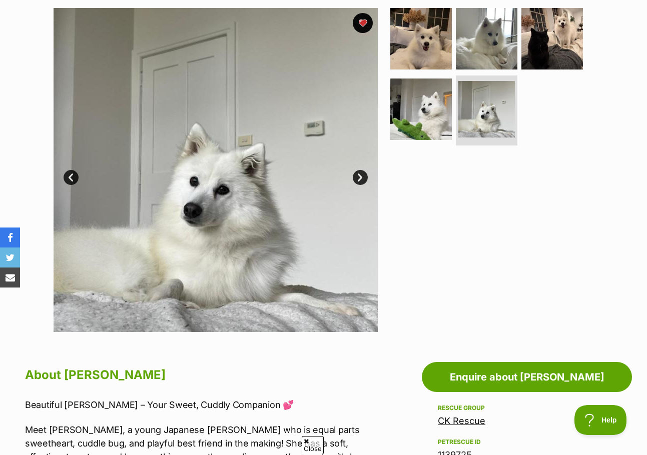
scroll to position [0, 0]
click at [360, 175] on link "Next" at bounding box center [360, 177] width 15 height 15
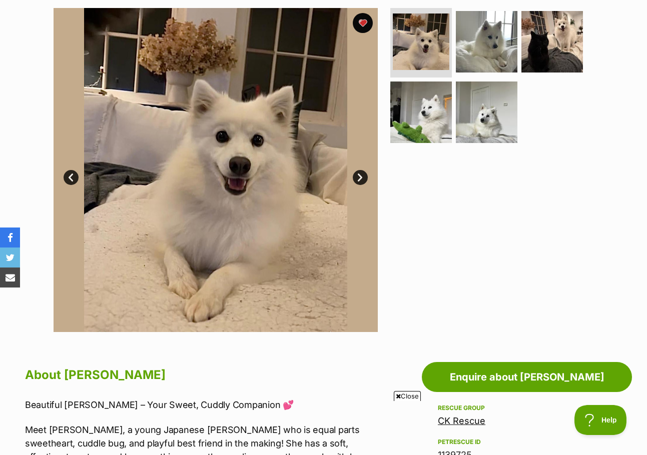
click at [360, 175] on link "Next" at bounding box center [360, 177] width 15 height 15
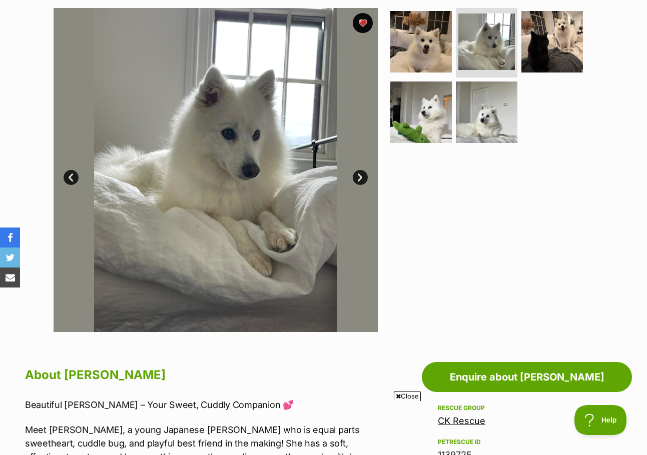
click at [361, 179] on link "Next" at bounding box center [360, 177] width 15 height 15
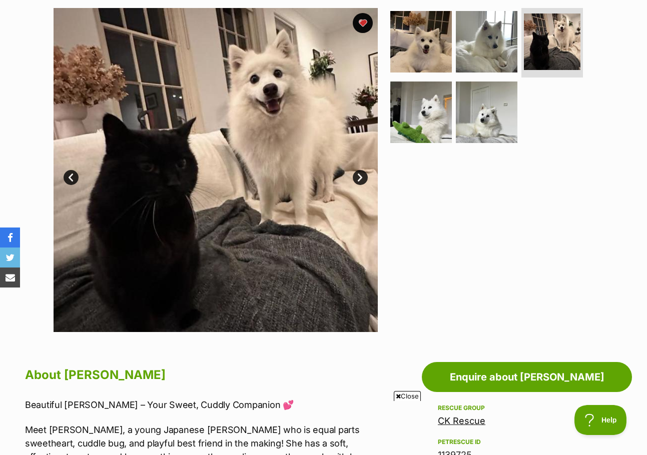
click at [362, 181] on link "Next" at bounding box center [360, 177] width 15 height 15
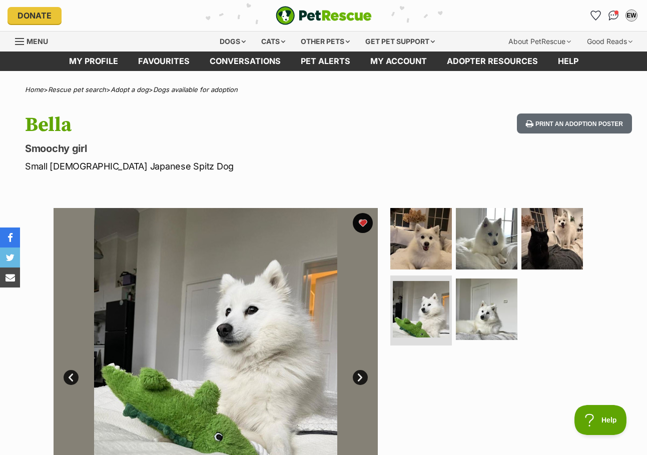
click at [317, 151] on p "Smoochy girl" at bounding box center [210, 149] width 370 height 14
